Goal: Task Accomplishment & Management: Use online tool/utility

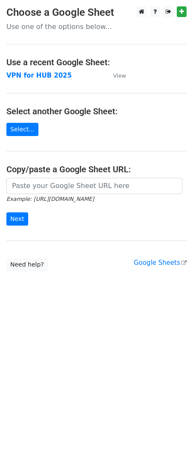
click at [32, 68] on main "Choose a Google Sheet Use one of the options below... Use a recent Google Sheet…" at bounding box center [96, 138] width 193 height 265
click at [30, 72] on strong "VPN for HUB 2025" at bounding box center [38, 76] width 65 height 8
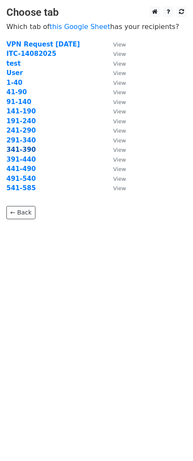
click at [27, 154] on strong "341-390" at bounding box center [20, 150] width 29 height 8
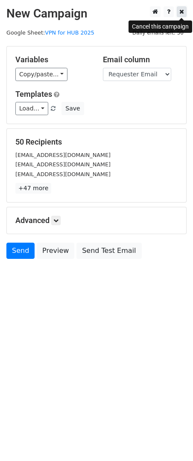
click at [181, 15] on icon at bounding box center [181, 12] width 5 height 6
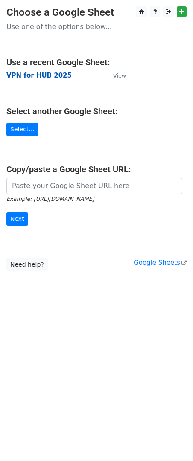
click at [46, 79] on strong "VPN for HUB 2025" at bounding box center [38, 76] width 65 height 8
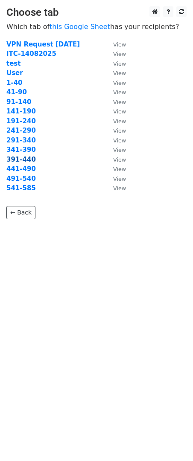
click at [19, 163] on strong "391-440" at bounding box center [20, 160] width 29 height 8
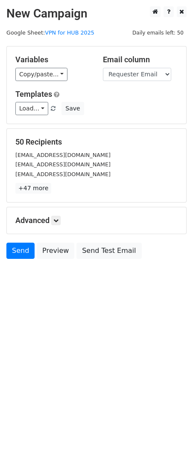
click at [129, 183] on div "50 Recipients [EMAIL_ADDRESS][DOMAIN_NAME] [DOMAIN_NAME][EMAIL_ADDRESS][DOMAIN_…" at bounding box center [96, 165] width 162 height 56
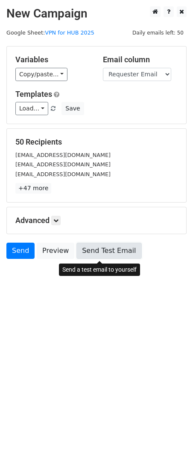
click at [87, 251] on link "Send Test Email" at bounding box center [108, 251] width 65 height 16
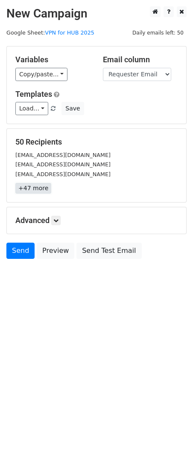
click at [27, 189] on link "+47 more" at bounding box center [33, 188] width 36 height 11
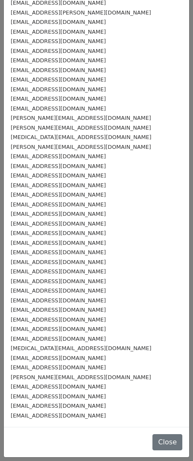
scroll to position [105, 0]
